Goal: Task Accomplishment & Management: Manage account settings

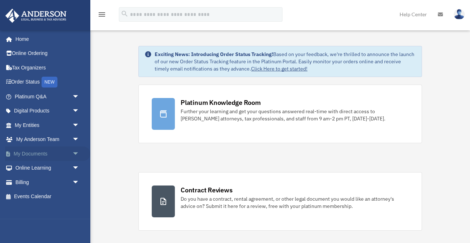
click at [35, 154] on link "My Documents arrow_drop_down" at bounding box center [47, 153] width 85 height 14
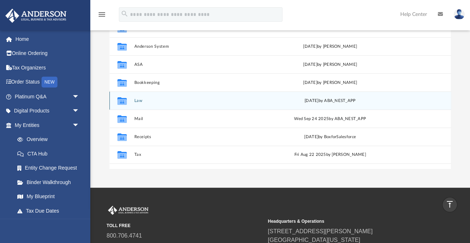
scroll to position [100, 0]
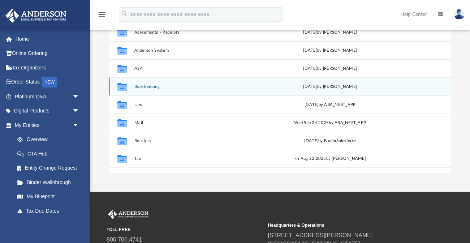
click at [141, 84] on button "Bookkeeping" at bounding box center [198, 86] width 128 height 5
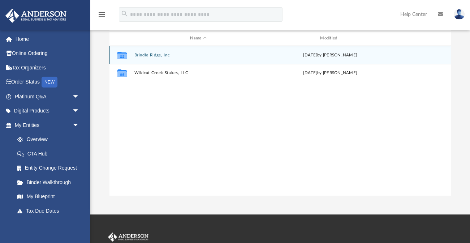
scroll to position [60, 0]
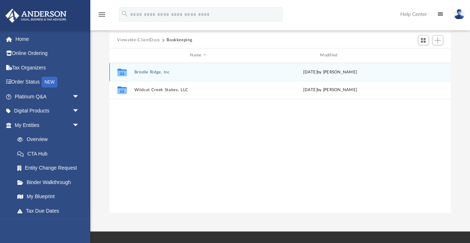
click at [149, 69] on button "Brindle Ridge, Inc" at bounding box center [198, 71] width 128 height 5
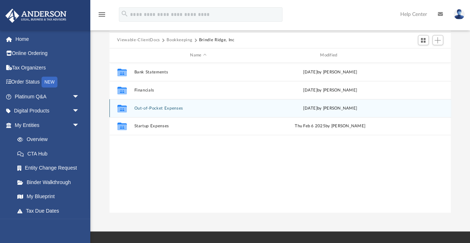
click at [137, 108] on button "Out-of-Pocket Expenses" at bounding box center [198, 107] width 128 height 5
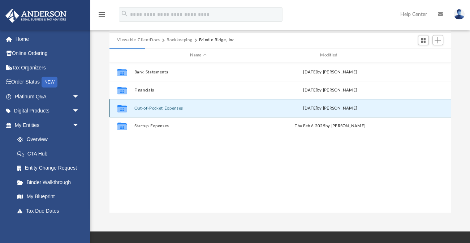
click at [136, 108] on button "Out-of-Pocket Expenses" at bounding box center [198, 107] width 128 height 5
click at [152, 108] on button "Out-of-Pocket Expenses" at bounding box center [198, 107] width 128 height 5
click at [157, 108] on button "Out-of-Pocket Expenses" at bounding box center [198, 107] width 128 height 5
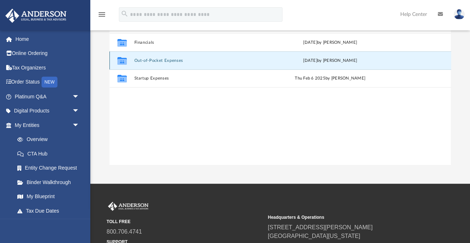
scroll to position [108, 0]
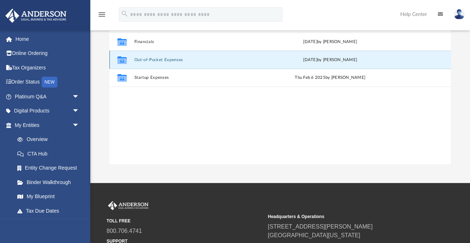
click at [120, 61] on icon "grid" at bounding box center [121, 60] width 9 height 8
click at [135, 60] on button "Out-of-Pocket Expenses" at bounding box center [198, 59] width 128 height 5
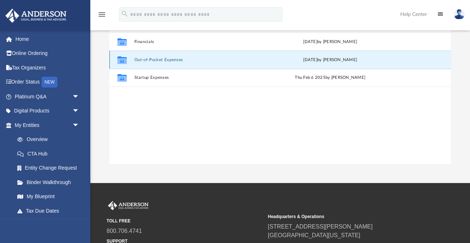
click at [135, 60] on button "Out-of-Pocket Expenses" at bounding box center [198, 59] width 128 height 5
click at [153, 57] on button "Out-of-Pocket Expenses" at bounding box center [198, 59] width 128 height 5
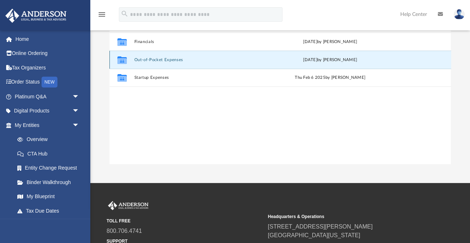
click at [153, 57] on button "Out-of-Pocket Expenses" at bounding box center [198, 59] width 128 height 5
click at [170, 60] on button "Out-of-Pocket Expenses" at bounding box center [198, 59] width 128 height 5
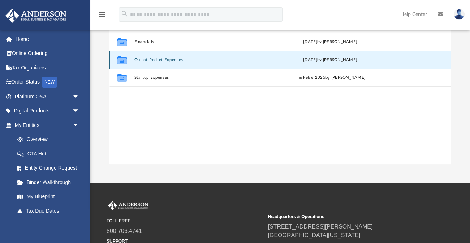
click at [170, 60] on button "Out-of-Pocket Expenses" at bounding box center [198, 59] width 128 height 5
click at [190, 61] on button "Out-of-Pocket Expenses" at bounding box center [198, 59] width 128 height 5
click at [259, 60] on button "Out-of-Pocket Expenses" at bounding box center [198, 59] width 128 height 5
click at [165, 58] on button "Out-of-Pocket Expenses" at bounding box center [198, 59] width 128 height 5
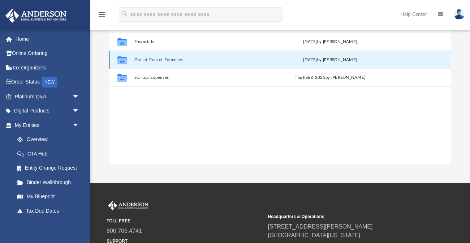
click at [165, 58] on button "Out-of-Pocket Expenses" at bounding box center [198, 59] width 128 height 5
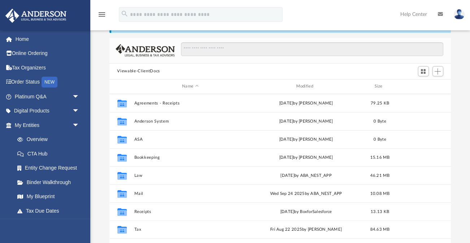
scroll to position [164, 341]
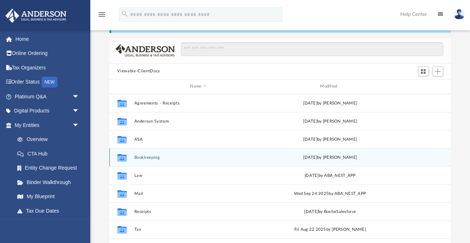
click at [140, 154] on button "Bookkeeping" at bounding box center [198, 156] width 128 height 5
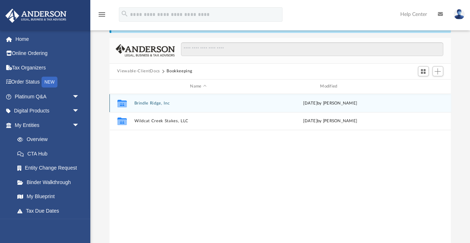
click at [149, 102] on button "Brindle Ridge, Inc" at bounding box center [198, 102] width 128 height 5
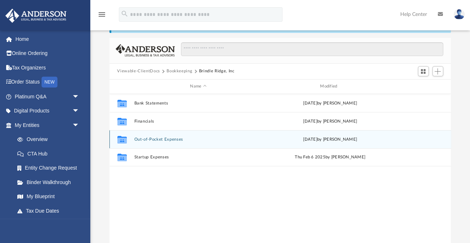
click at [143, 138] on button "Out-of-Pocket Expenses" at bounding box center [198, 138] width 128 height 5
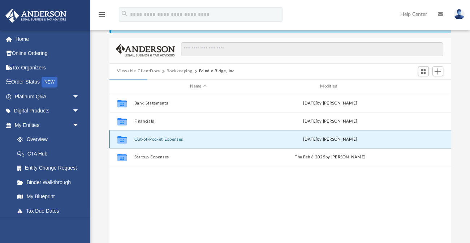
click at [167, 136] on button "Out-of-Pocket Expenses" at bounding box center [198, 138] width 128 height 5
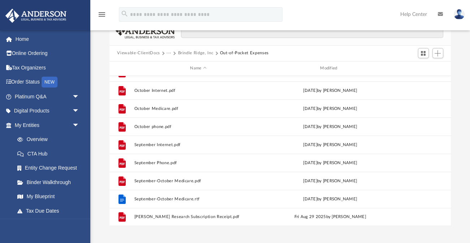
scroll to position [51, 0]
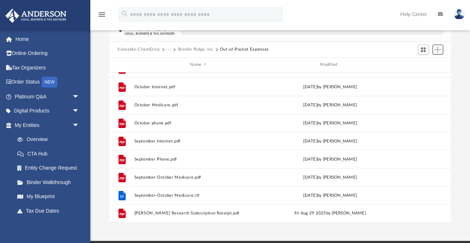
click at [435, 48] on span "Add" at bounding box center [437, 50] width 6 height 6
click at [421, 61] on li "Upload" at bounding box center [427, 64] width 23 height 8
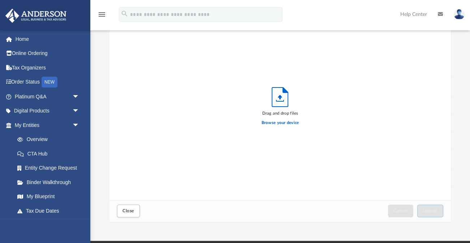
scroll to position [183, 341]
click at [291, 123] on label "Browse your device" at bounding box center [280, 122] width 38 height 6
click at [0, 0] on input "Browse your device" at bounding box center [0, 0] width 0 height 0
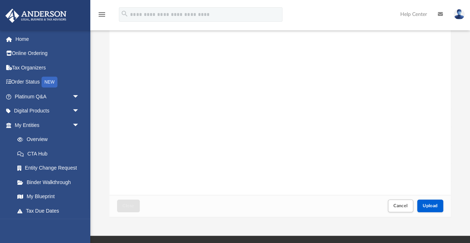
scroll to position [58, 0]
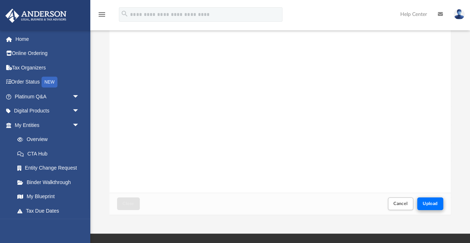
click at [428, 202] on span "Upload" at bounding box center [429, 203] width 15 height 4
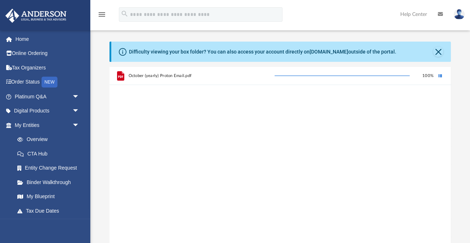
scroll to position [0, 0]
